Goal: Task Accomplishment & Management: Manage account settings

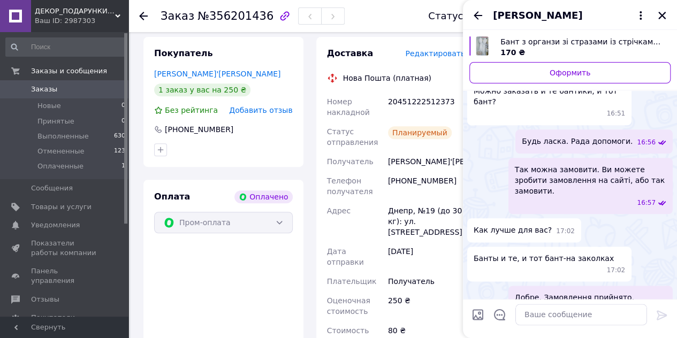
scroll to position [611, 0]
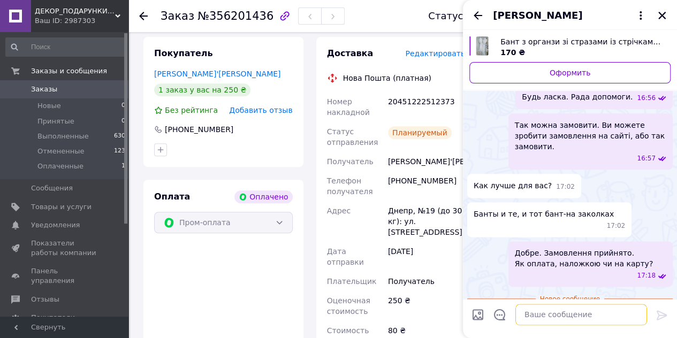
click at [542, 311] on textarea at bounding box center [581, 314] width 132 height 21
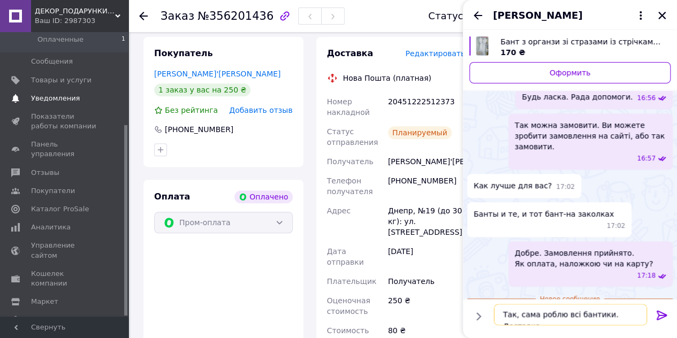
scroll to position [138, 0]
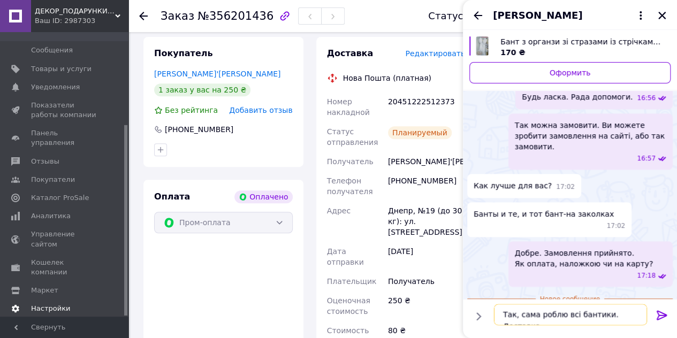
type textarea "Так, сама роблю всі бантики. Доставка"
click at [47, 304] on span "Настройки" at bounding box center [50, 309] width 39 height 10
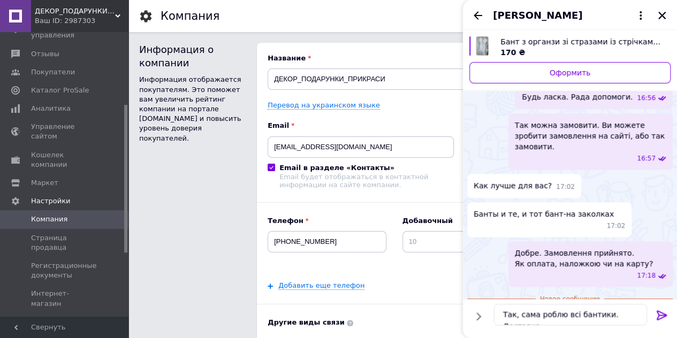
click at [47, 317] on span "Способы доставки" at bounding box center [65, 322] width 68 height 10
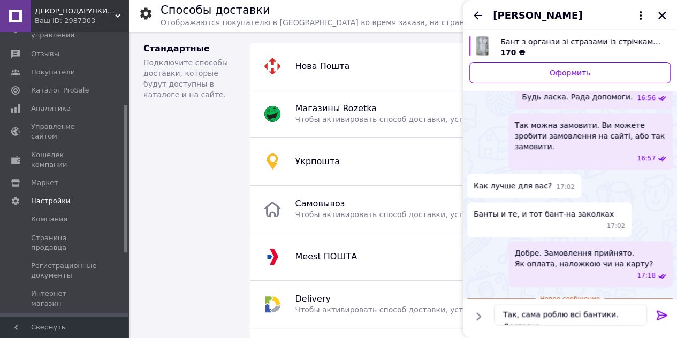
click at [665, 18] on icon "Закрыть" at bounding box center [662, 16] width 10 height 10
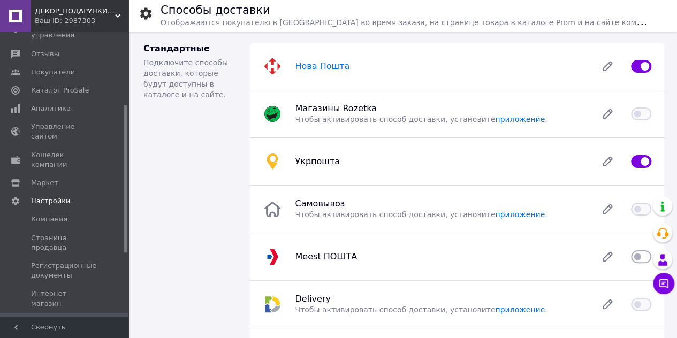
click at [315, 63] on span "Нова Пошта" at bounding box center [322, 66] width 55 height 10
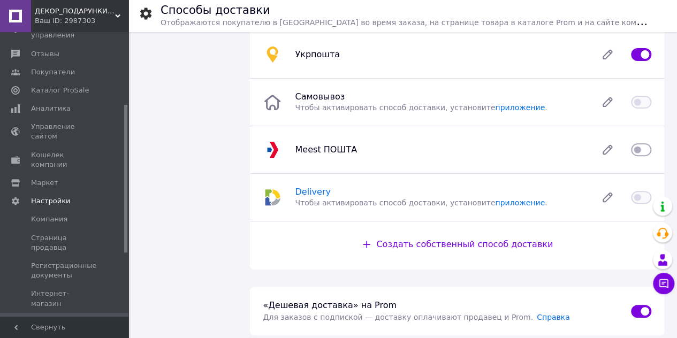
scroll to position [321, 0]
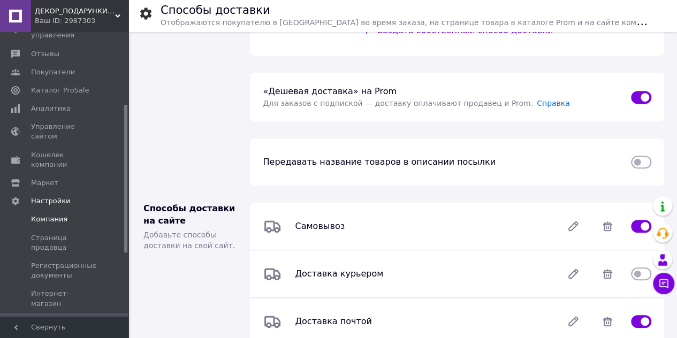
click at [46, 215] on span "Компания" at bounding box center [49, 220] width 36 height 10
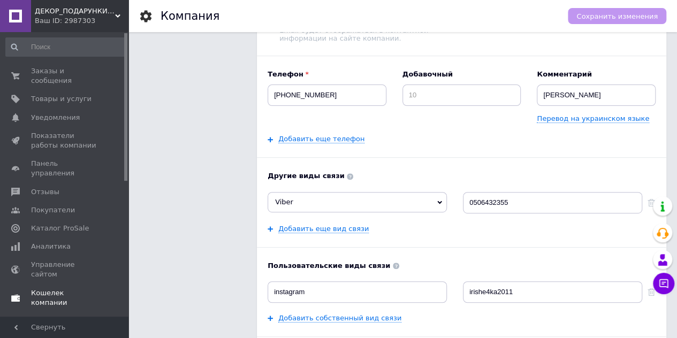
scroll to position [58, 0]
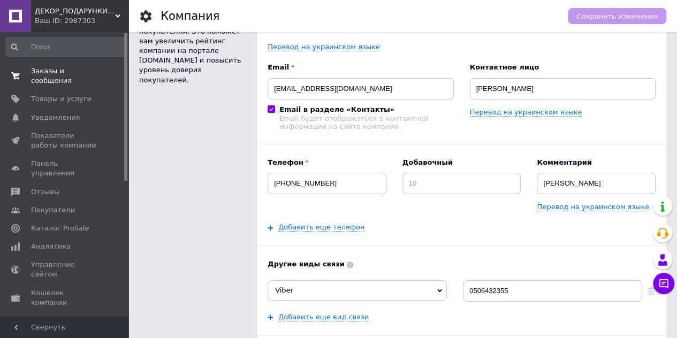
click at [36, 73] on span "Заказы и сообщения" at bounding box center [65, 75] width 68 height 19
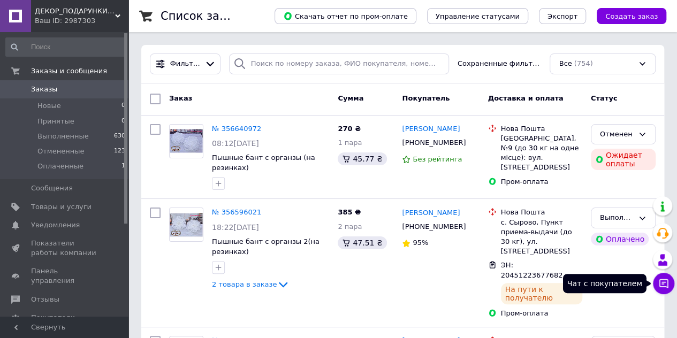
click at [664, 283] on icon at bounding box center [663, 283] width 9 height 9
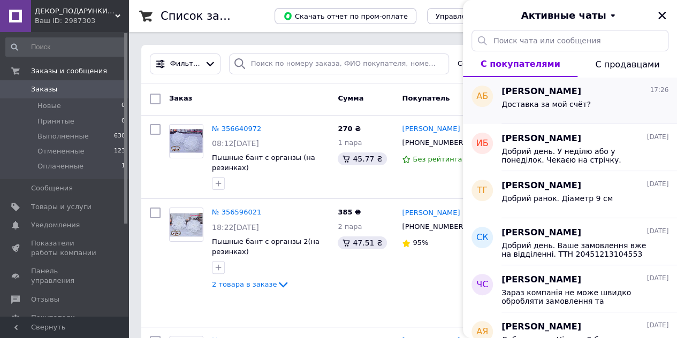
click at [554, 113] on div "Доставка за мой счёт?" at bounding box center [545, 107] width 89 height 15
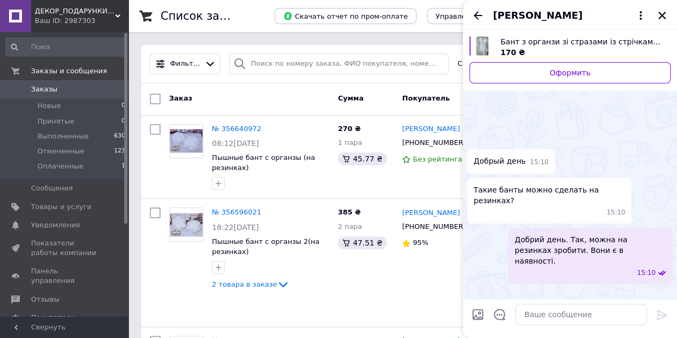
scroll to position [646, 0]
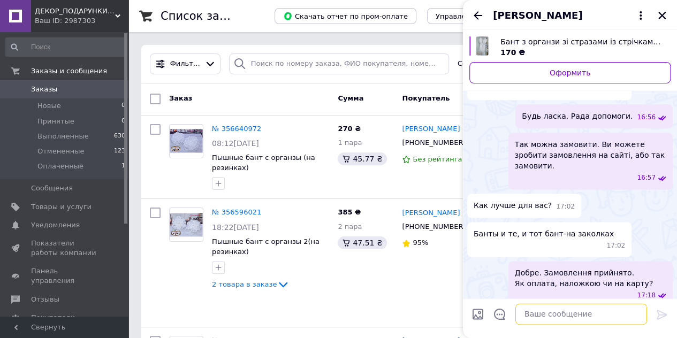
click at [554, 308] on textarea at bounding box center [581, 314] width 132 height 21
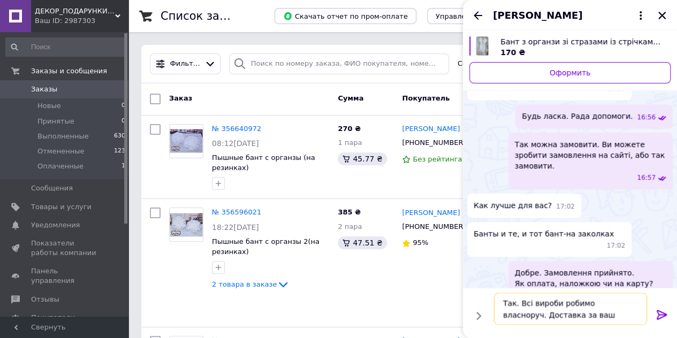
type textarea "Так. Всі вироби робимо власноруч. Доставка за ваш рахунок."
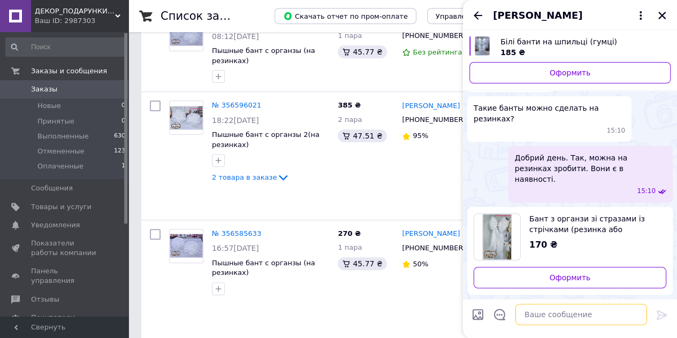
scroll to position [107, 0]
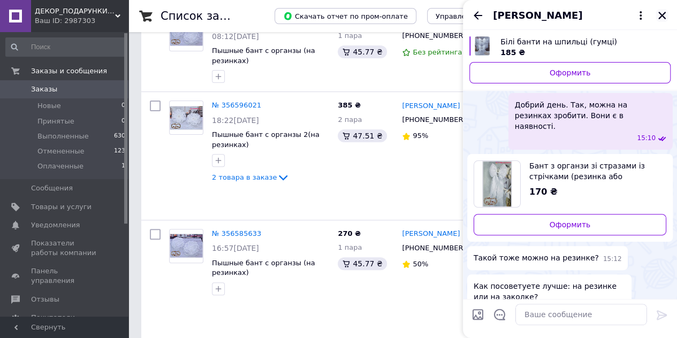
click at [666, 16] on icon "Закрыть" at bounding box center [662, 16] width 10 height 10
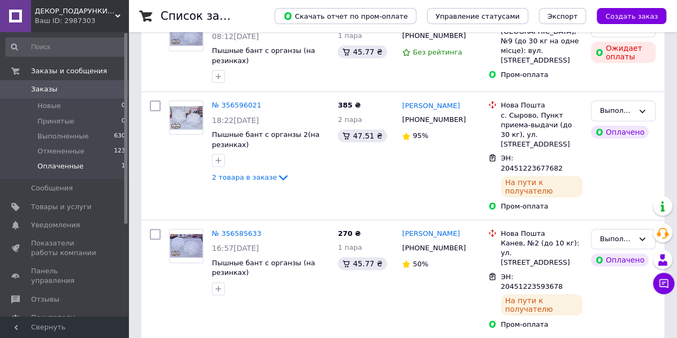
click at [67, 166] on span "Оплаченные" at bounding box center [60, 167] width 46 height 10
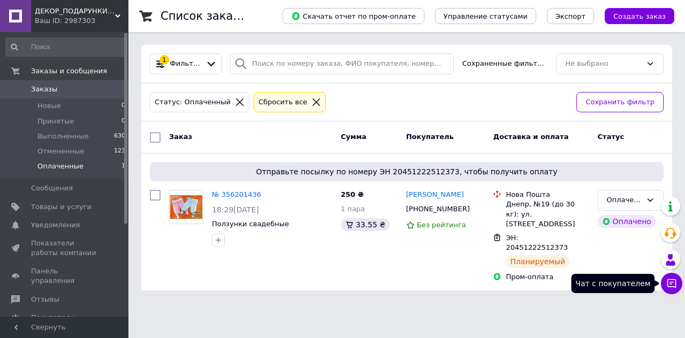
click at [671, 283] on icon at bounding box center [671, 283] width 11 height 11
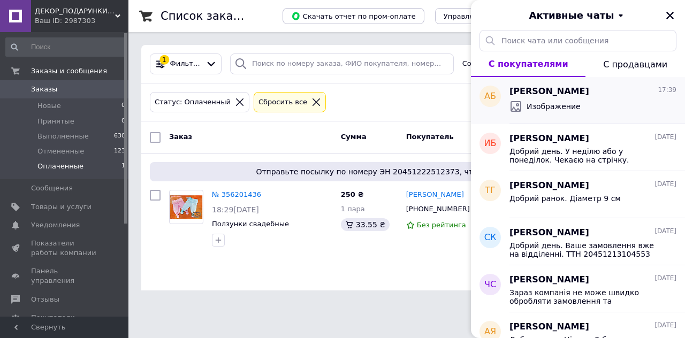
click at [569, 93] on span "[PERSON_NAME]" at bounding box center [550, 92] width 80 height 12
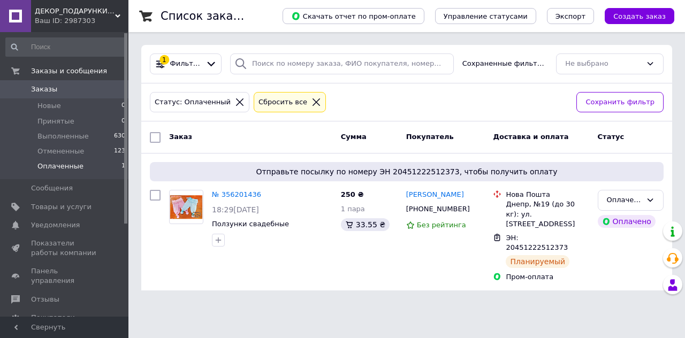
click at [663, 285] on div at bounding box center [672, 284] width 19 height 19
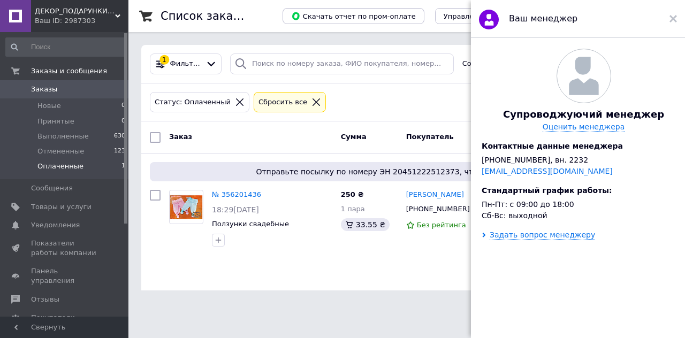
click at [677, 18] on div "Ваш менеджер" at bounding box center [578, 19] width 214 height 38
click at [675, 18] on icon at bounding box center [673, 18] width 7 height 7
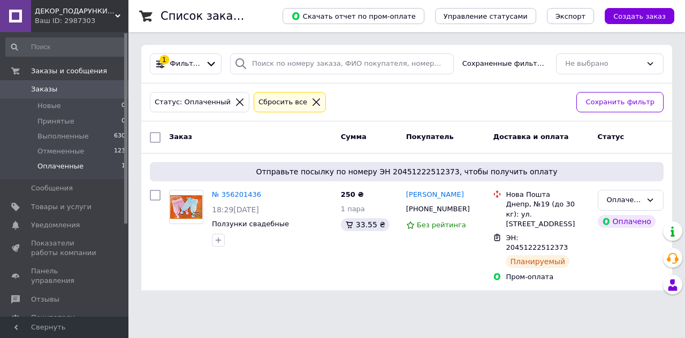
click at [562, 303] on html "ДЕКОР_ПОДАРУНКИ_ПРИКРАСИ Ваш ID: 2987303 Сайт ДЕКОР_ПОДАРУНКИ_ПРИКРАСИ Кабинет …" at bounding box center [342, 151] width 685 height 303
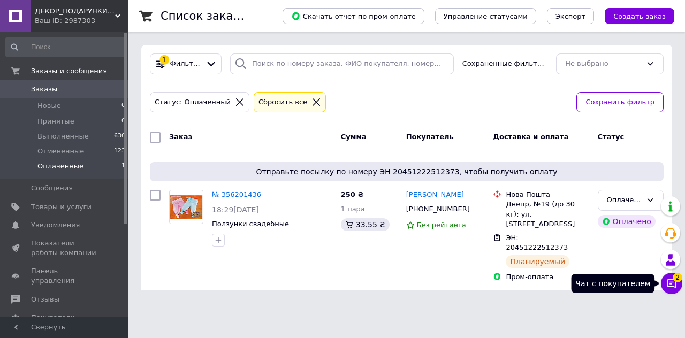
click at [668, 285] on icon at bounding box center [671, 283] width 11 height 11
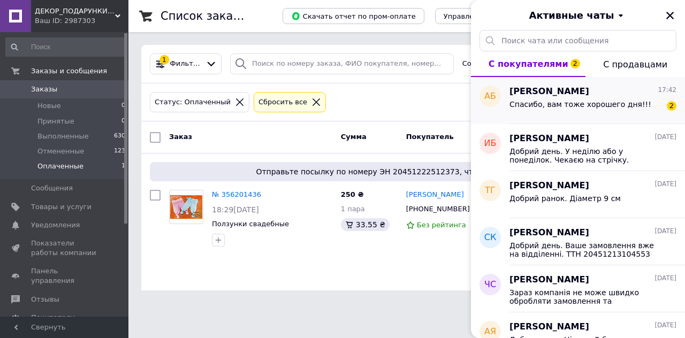
click at [579, 116] on div "Анастасія Бутенко 17:42 Спасибо, вам тоже хорошего дня!!! 2" at bounding box center [598, 100] width 176 height 47
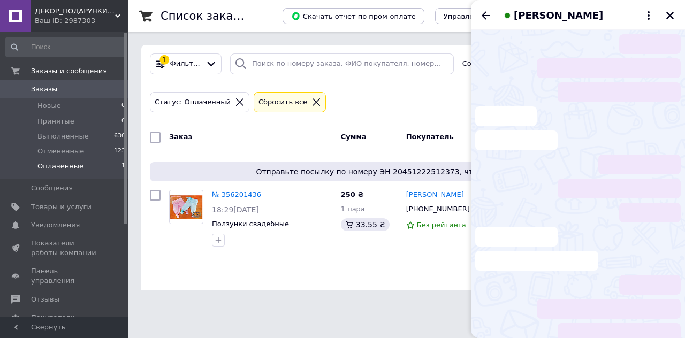
scroll to position [1151, 0]
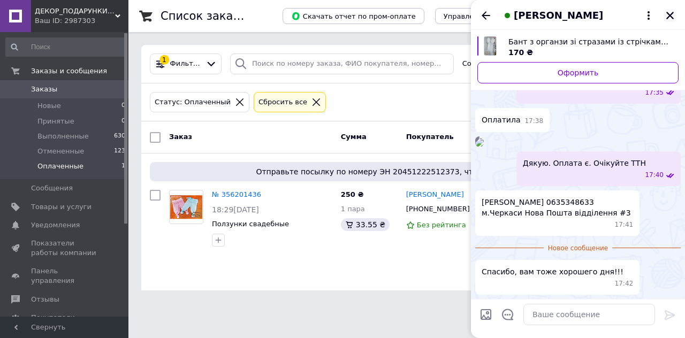
click at [670, 19] on icon "Закрыть" at bounding box center [670, 16] width 10 height 10
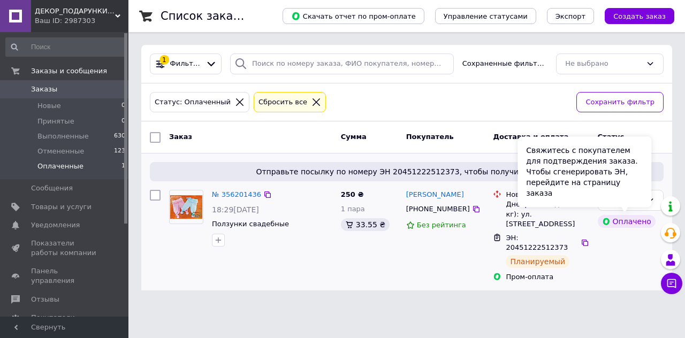
click at [618, 201] on div "Свяжитесь с покупателем для подтверждения заказа. Чтобы сгенерировать ЭН, перей…" at bounding box center [585, 171] width 134 height 71
click at [651, 203] on div "Свяжитесь с покупателем для подтверждения заказа. Чтобы сгенерировать ЭН, перей…" at bounding box center [585, 171] width 134 height 71
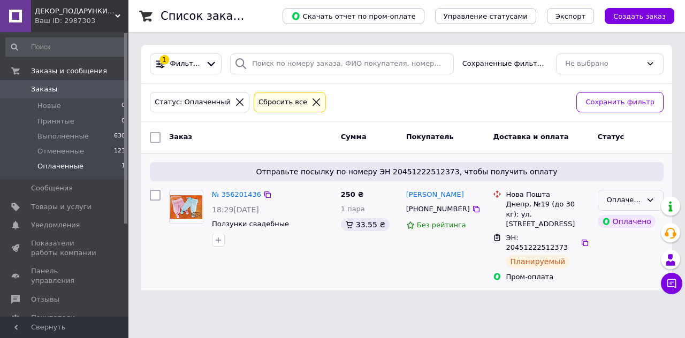
click at [655, 196] on div "Оплаченный" at bounding box center [631, 200] width 66 height 21
click at [618, 242] on li "Выполнен" at bounding box center [630, 242] width 65 height 20
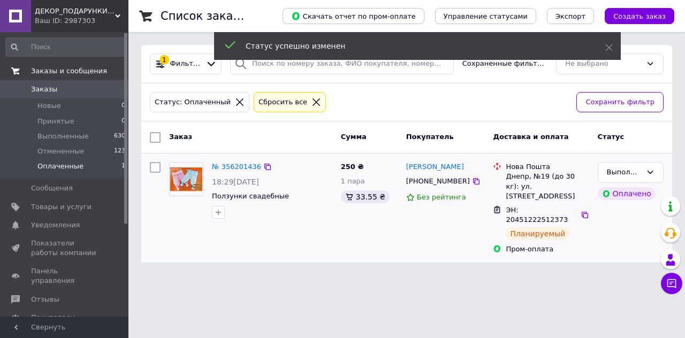
click at [98, 72] on span "Заказы и сообщения" at bounding box center [79, 71] width 97 height 10
